Goal: Transaction & Acquisition: Purchase product/service

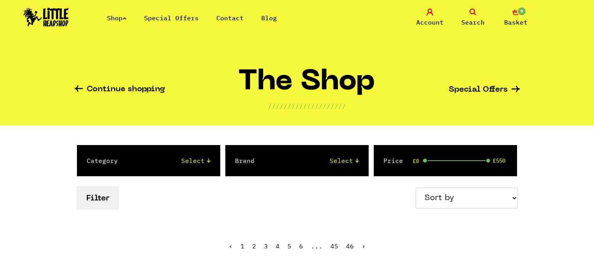
scroll to position [195, 0]
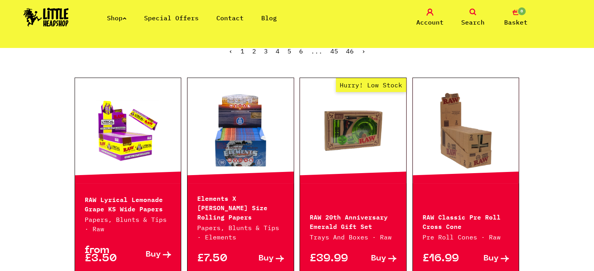
click at [150, 156] on link at bounding box center [128, 131] width 106 height 78
click at [246, 145] on link at bounding box center [240, 131] width 106 height 78
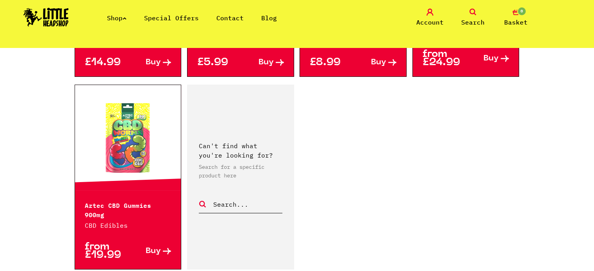
scroll to position [1249, 0]
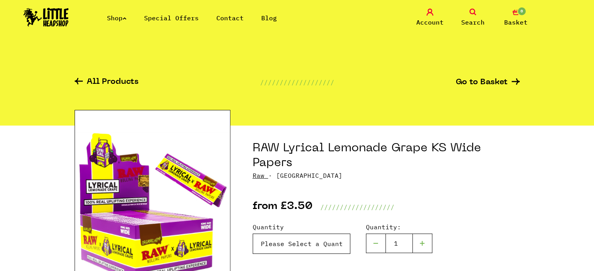
click at [315, 240] on select "Please Select a Quantity X 1 Pack - £3.50 X 10 Packs - £29.95" at bounding box center [302, 244] width 98 height 20
select select "2044"
click at [253, 234] on select "Please Select a Quantity X 1 Pack - £3.50 X 10 Packs - £29.95" at bounding box center [302, 244] width 98 height 20
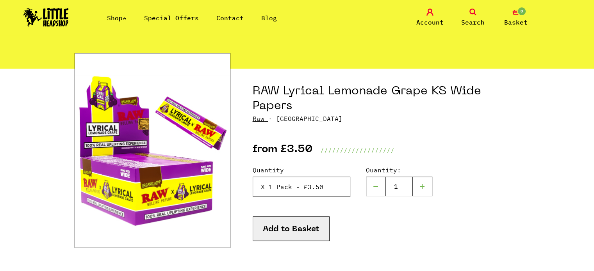
scroll to position [78, 0]
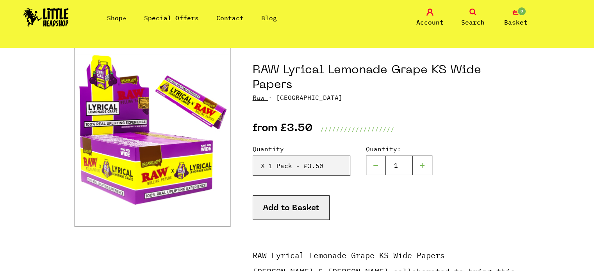
click at [325, 205] on button "Add to Basket" at bounding box center [291, 208] width 77 height 25
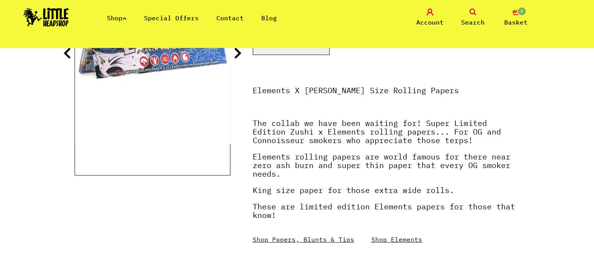
scroll to position [195, 0]
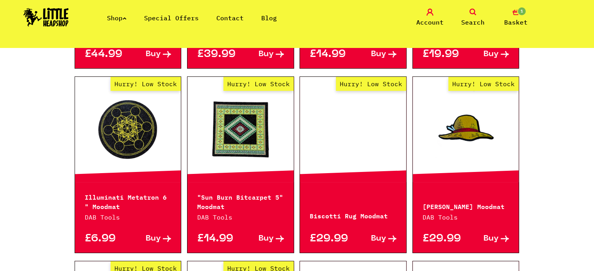
scroll to position [390, 0]
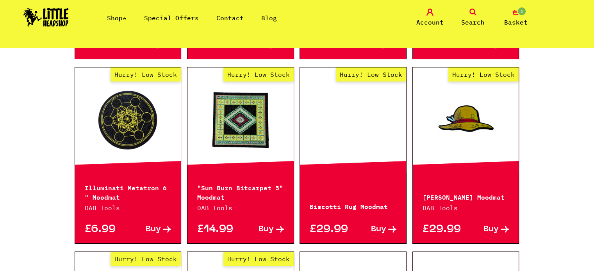
drag, startPoint x: 31, startPoint y: 191, endPoint x: 2, endPoint y: 196, distance: 30.1
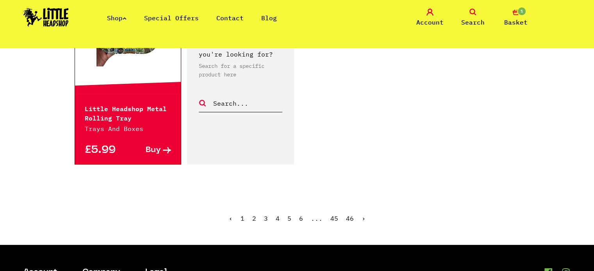
scroll to position [1249, 0]
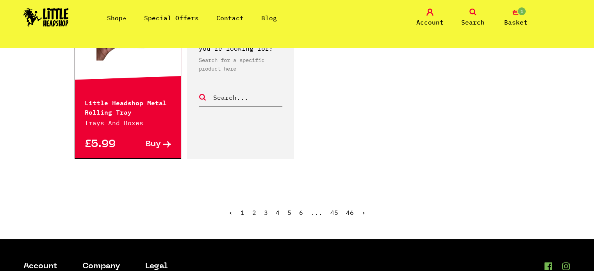
click at [121, 18] on link "Shop" at bounding box center [117, 18] width 20 height 8
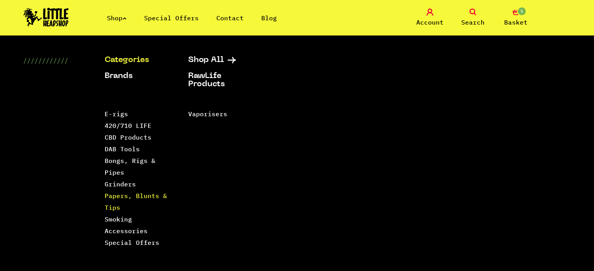
click at [140, 199] on link "Papers, Blunts & Tips" at bounding box center [136, 202] width 62 height 20
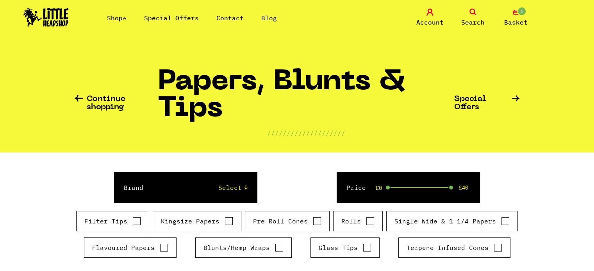
click at [270, 244] on label "Blunts/Hemp Wraps" at bounding box center [243, 247] width 80 height 9
click at [275, 244] on input "Blunts/Hemp Wraps" at bounding box center [279, 248] width 9 height 8
checkbox input "true"
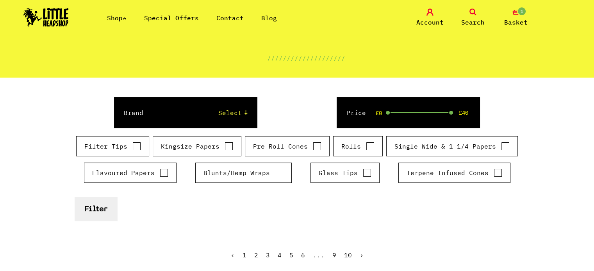
scroll to position [78, 0]
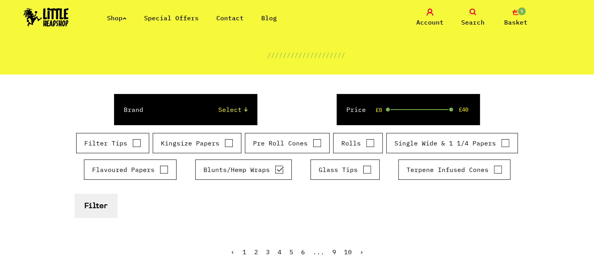
click at [105, 201] on button "Filter" at bounding box center [96, 206] width 43 height 24
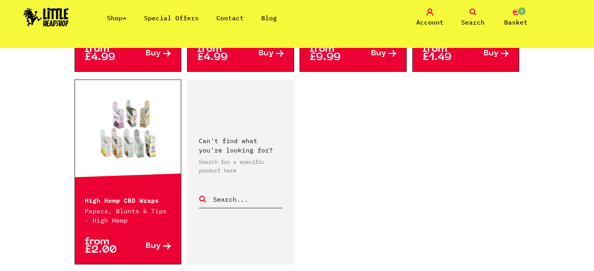
scroll to position [1405, 0]
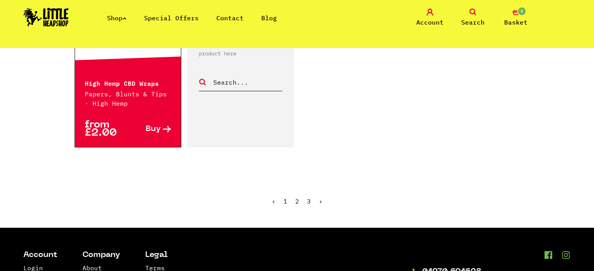
click at [319, 198] on link "›" at bounding box center [321, 202] width 4 height 8
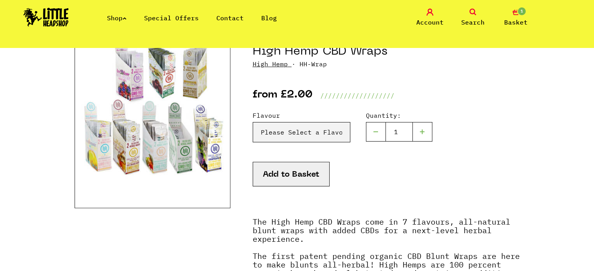
scroll to position [78, 0]
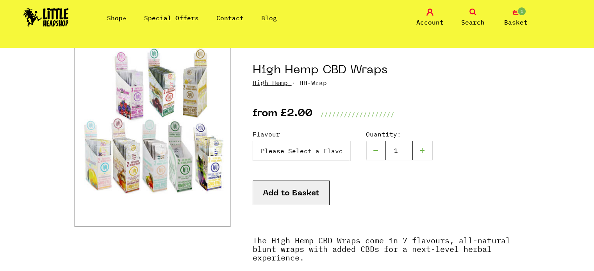
click at [319, 157] on select "Please Select a Flavour HydroLemonade - £2.00 Blazin Cherry - £2.00 Maui Mango …" at bounding box center [302, 151] width 98 height 20
click at [253, 141] on select "Please Select a Flavour HydroLemonade - £2.00 Blazin Cherry - £2.00 Maui Mango …" at bounding box center [302, 151] width 98 height 20
click at [301, 187] on button "Add to Basket" at bounding box center [291, 193] width 77 height 25
click at [300, 148] on select "Please Select a Flavour HydroLemonade - £2.00 Blazin Cherry - £2.00 Maui Mango …" at bounding box center [302, 151] width 98 height 20
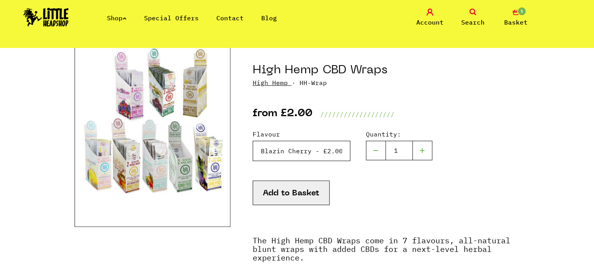
click at [253, 141] on select "Please Select a Flavour HydroLemonade - £2.00 Blazin Cherry - £2.00 Maui Mango …" at bounding box center [302, 151] width 98 height 20
click at [312, 157] on select "Please Select a Flavour HydroLemonade - £2.00 Blazin Cherry - £2.00 Maui Mango …" at bounding box center [302, 151] width 98 height 20
select select "199"
click at [253, 141] on select "Please Select a Flavour HydroLemonade - £2.00 Blazin Cherry - £2.00 Maui Mango …" at bounding box center [302, 151] width 98 height 20
click at [323, 190] on button "Add to Basket" at bounding box center [291, 193] width 77 height 25
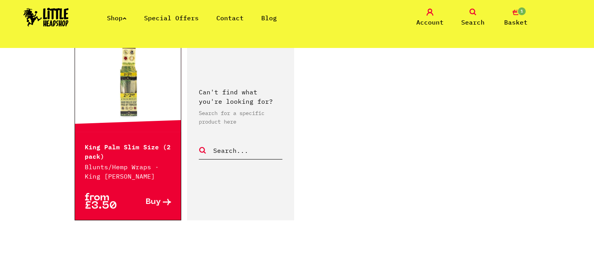
scroll to position [1405, 0]
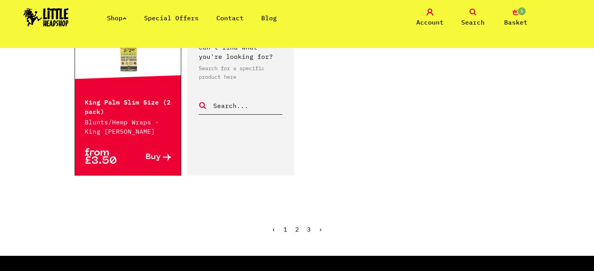
click at [307, 226] on link "3" at bounding box center [309, 230] width 4 height 8
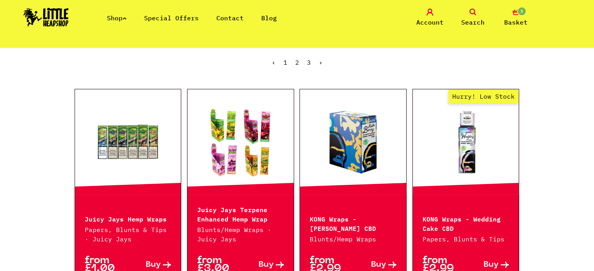
scroll to position [273, 0]
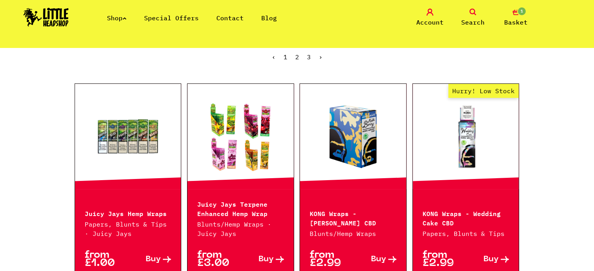
click at [135, 138] on link at bounding box center [128, 137] width 106 height 78
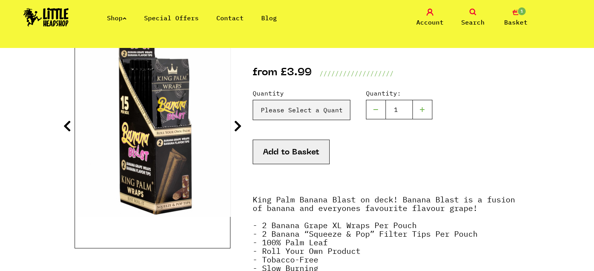
scroll to position [117, 0]
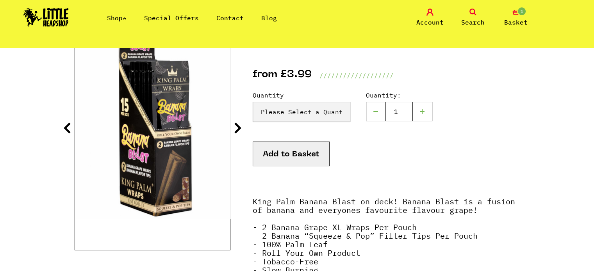
click at [239, 131] on icon at bounding box center [238, 128] width 8 height 12
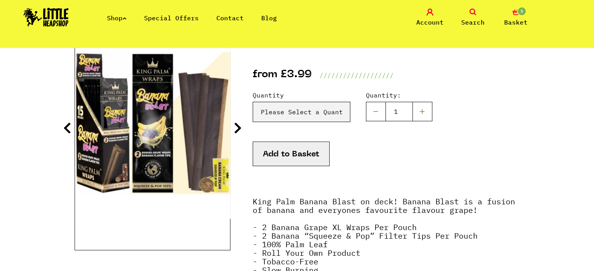
click at [239, 128] on icon at bounding box center [238, 128] width 8 height 12
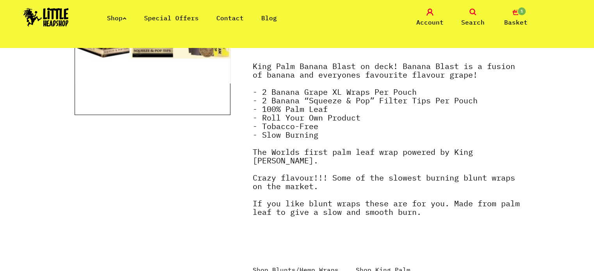
scroll to position [78, 0]
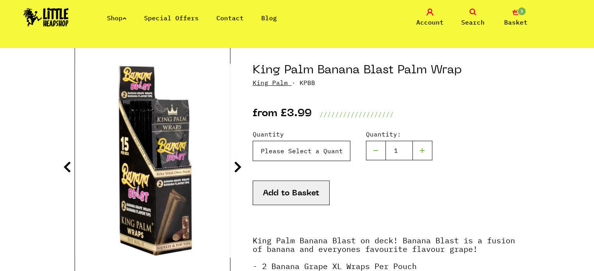
click at [325, 156] on select "Please Select a Quantity X 1 - £3.99 X 2 - £6.99" at bounding box center [302, 151] width 98 height 20
click at [385, 188] on div "Add to Basket" at bounding box center [386, 203] width 267 height 44
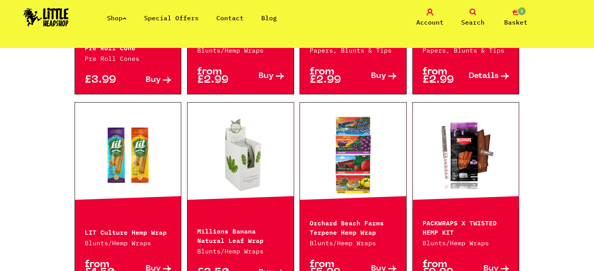
scroll to position [664, 0]
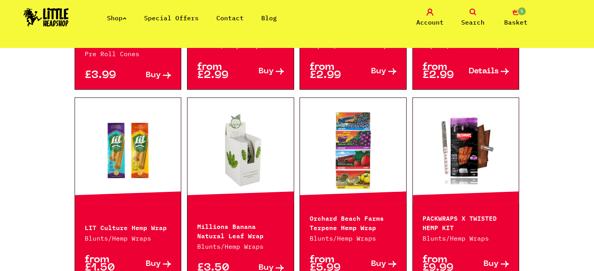
drag, startPoint x: 0, startPoint y: 135, endPoint x: 31, endPoint y: 190, distance: 62.8
click at [31, 190] on div "Continue shopping Papers, Blunts & Tips ////////// Reset Filters ////////// Spe…" at bounding box center [297, 123] width 594 height 1479
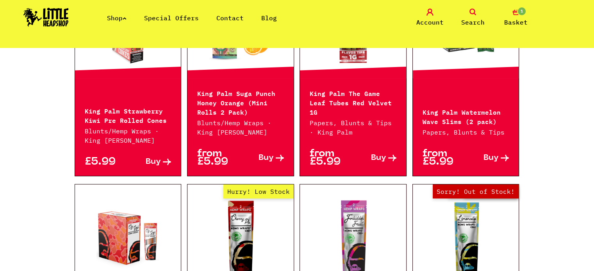
scroll to position [312, 0]
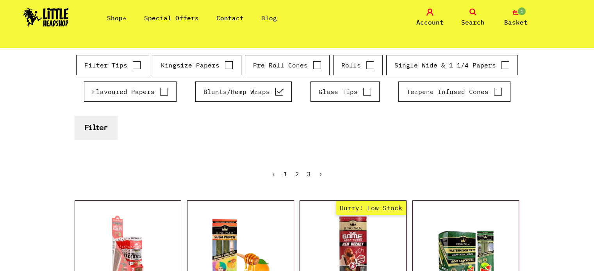
drag, startPoint x: 561, startPoint y: 159, endPoint x: 564, endPoint y: 182, distance: 23.2
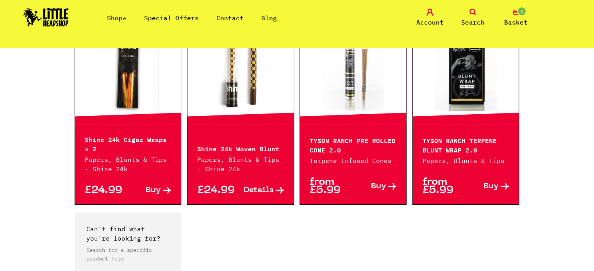
scroll to position [1210, 0]
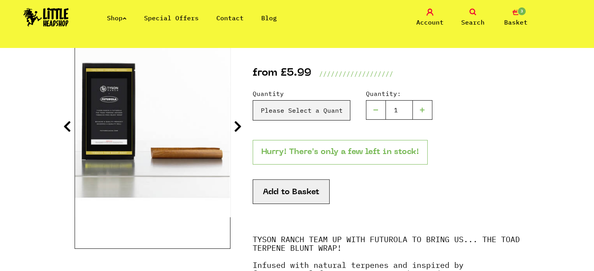
scroll to position [117, 0]
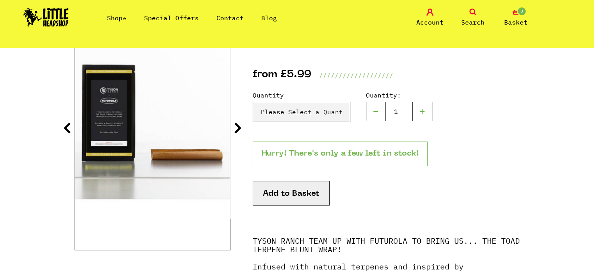
click at [239, 131] on icon at bounding box center [238, 128] width 8 height 12
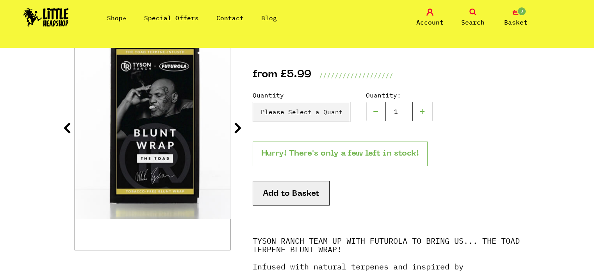
click at [237, 128] on icon at bounding box center [238, 128] width 8 height 12
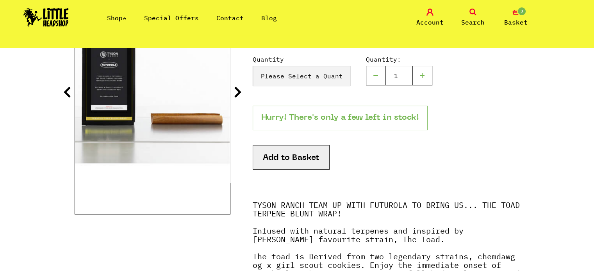
scroll to position [156, 0]
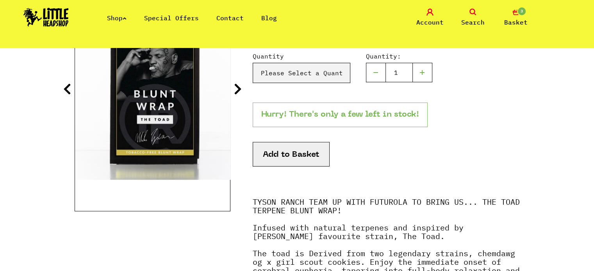
click at [116, 18] on link "Shop" at bounding box center [117, 18] width 20 height 8
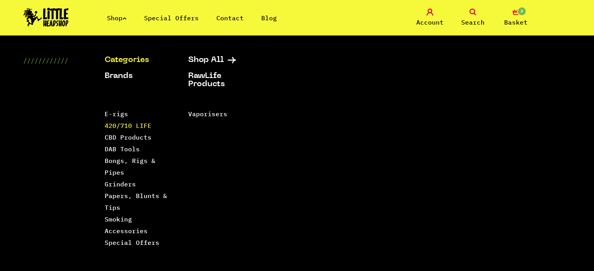
click at [145, 122] on link "420/710 LIFE" at bounding box center [128, 126] width 47 height 8
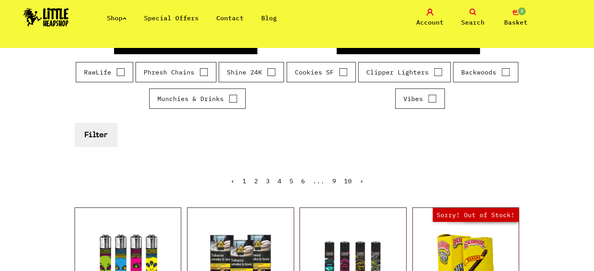
scroll to position [117, 0]
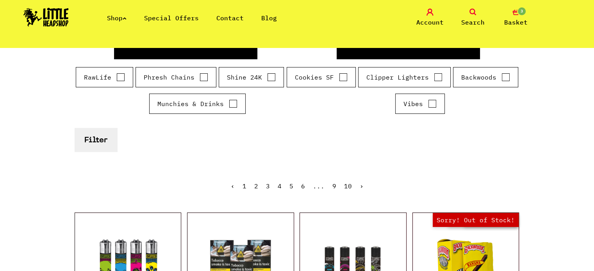
click at [429, 78] on label "Clipper Lighters" at bounding box center [404, 77] width 76 height 9
click at [434, 78] on input "Clipper Lighters" at bounding box center [438, 77] width 9 height 8
checkbox input "true"
click at [75, 144] on button "Filter" at bounding box center [96, 140] width 43 height 24
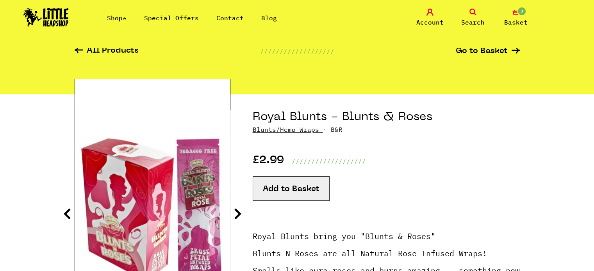
scroll to position [117, 0]
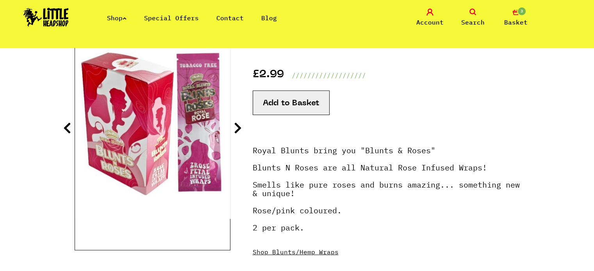
click at [237, 123] on icon at bounding box center [238, 128] width 8 height 12
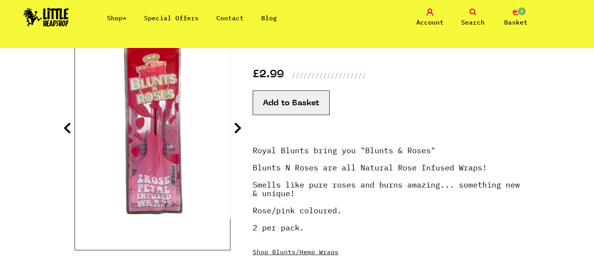
click at [236, 126] on icon at bounding box center [238, 128] width 8 height 12
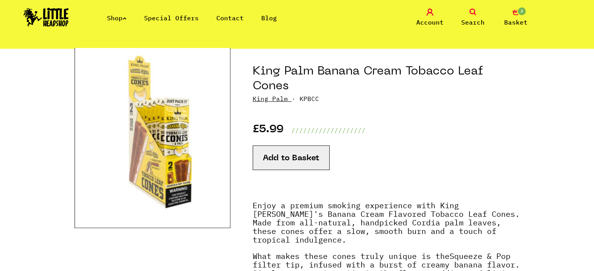
scroll to position [78, 0]
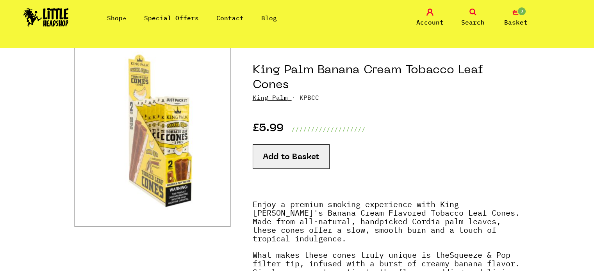
click at [292, 161] on button "Add to Basket" at bounding box center [291, 156] width 77 height 25
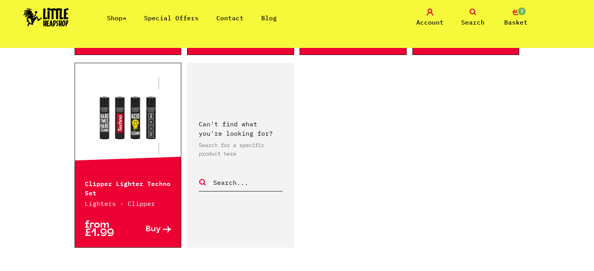
scroll to position [1366, 0]
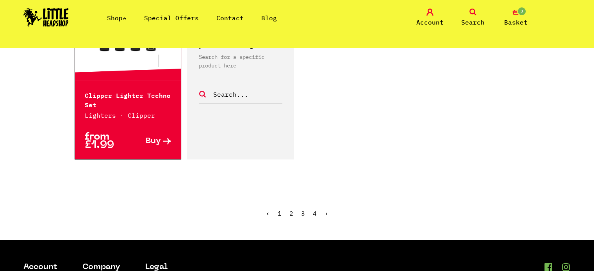
click at [327, 214] on link "›" at bounding box center [326, 214] width 4 height 8
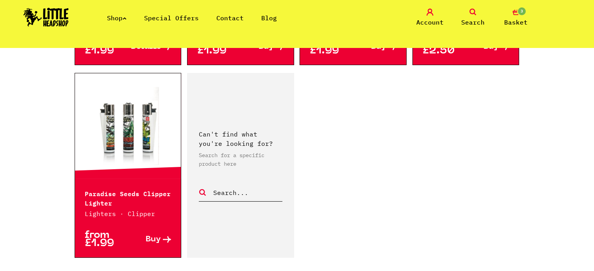
scroll to position [1366, 0]
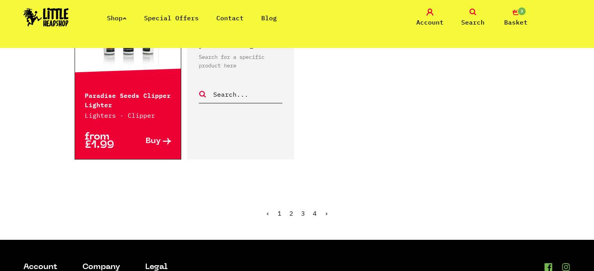
click at [326, 212] on link "›" at bounding box center [326, 214] width 4 height 8
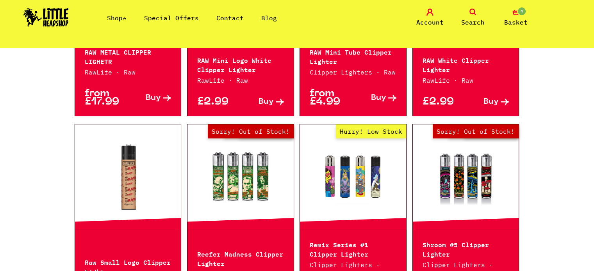
scroll to position [1015, 0]
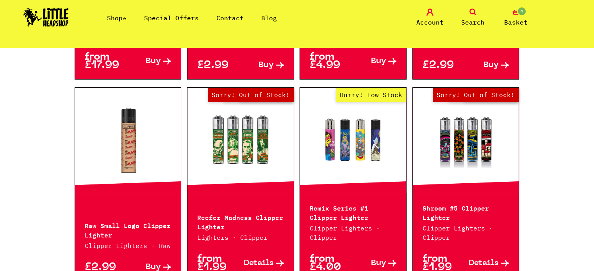
drag, startPoint x: 23, startPoint y: 155, endPoint x: 39, endPoint y: 186, distance: 34.7
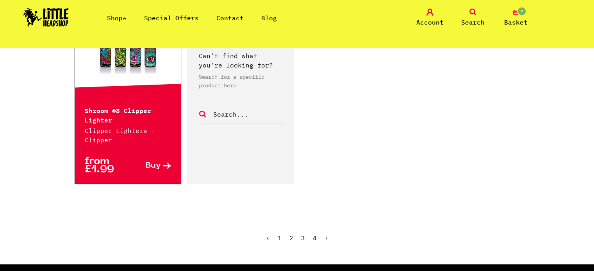
scroll to position [1327, 0]
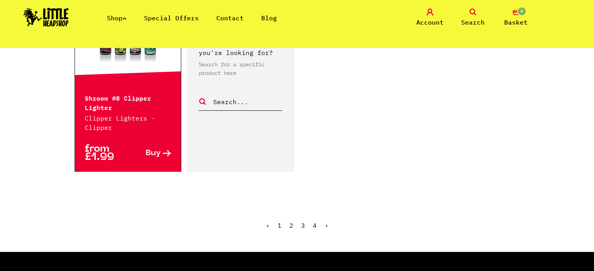
click at [324, 224] on link "›" at bounding box center [326, 226] width 4 height 8
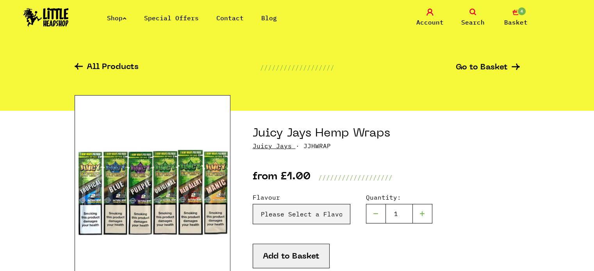
scroll to position [39, 0]
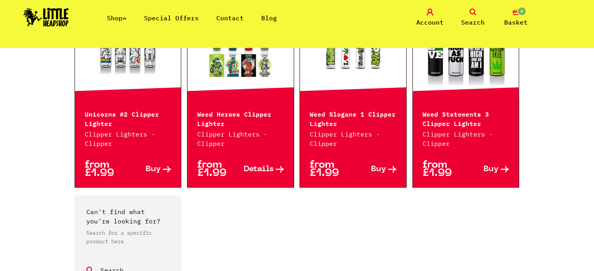
scroll to position [664, 0]
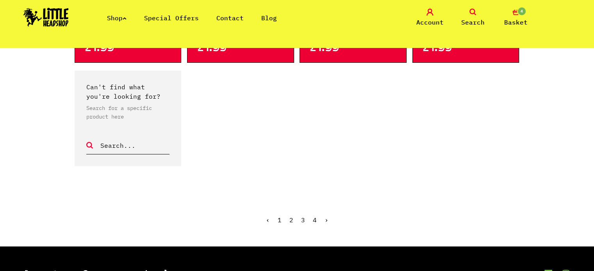
click at [325, 220] on span "›" at bounding box center [326, 220] width 4 height 8
